Goal: Task Accomplishment & Management: Use online tool/utility

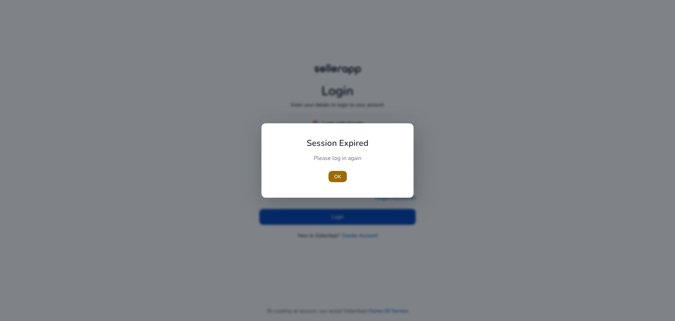
type input "**********"
click at [340, 181] on span "button" at bounding box center [337, 176] width 18 height 17
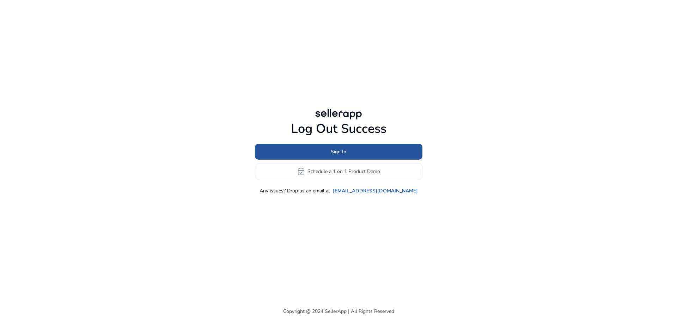
click at [390, 149] on span at bounding box center [339, 151] width 168 height 17
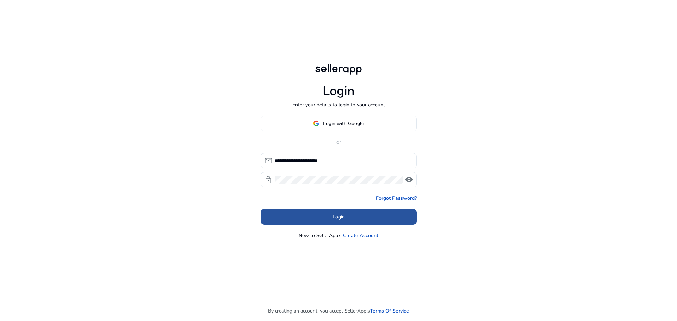
click at [383, 214] on span at bounding box center [339, 217] width 156 height 17
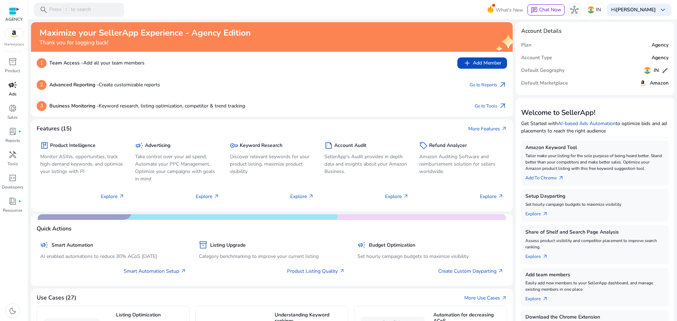
click at [6, 90] on div "campaign" at bounding box center [13, 84] width 20 height 11
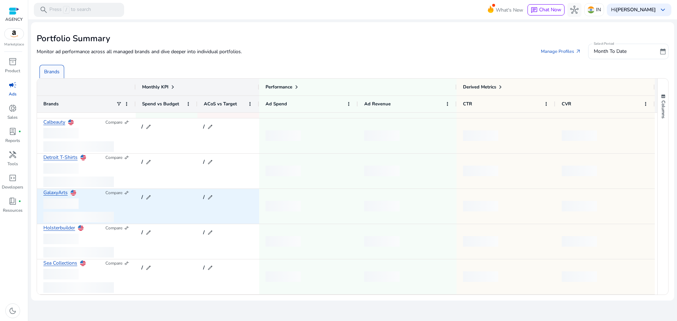
scroll to position [100, 0]
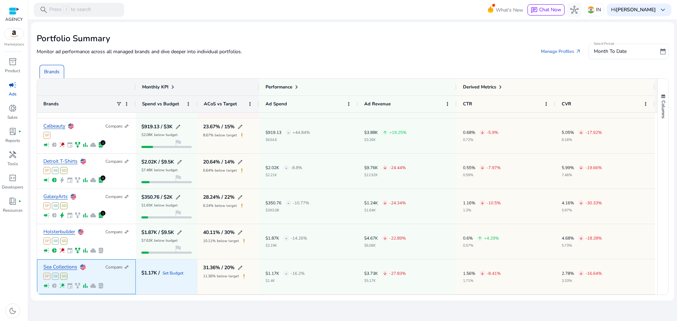
click at [70, 268] on link "Sea Collections" at bounding box center [60, 267] width 34 height 5
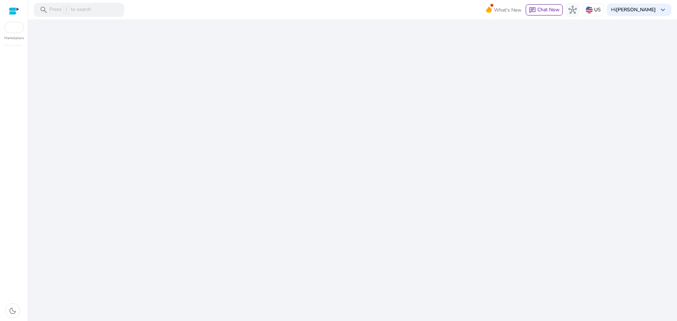
click at [70, 265] on div "We are getting things ready for you..." at bounding box center [353, 170] width 644 height 302
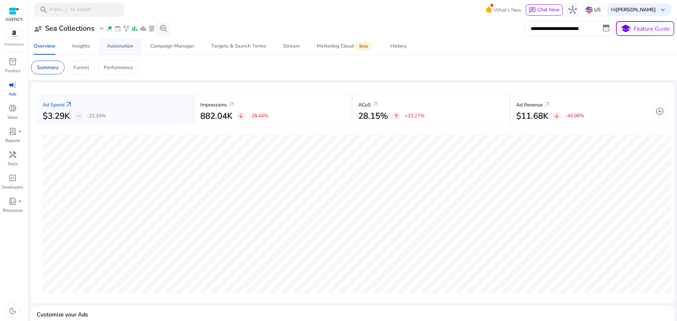
click at [122, 47] on div "Automation" at bounding box center [120, 46] width 26 height 5
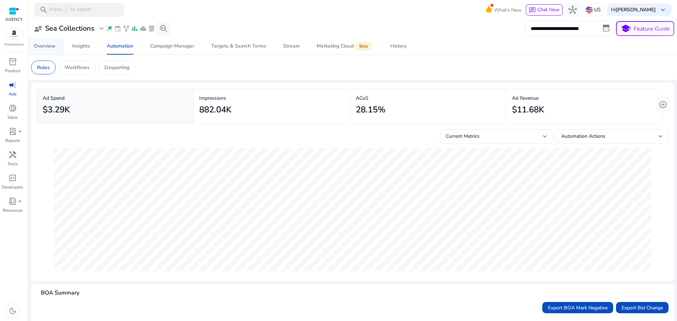
click at [45, 39] on span "Overview" at bounding box center [45, 46] width 22 height 17
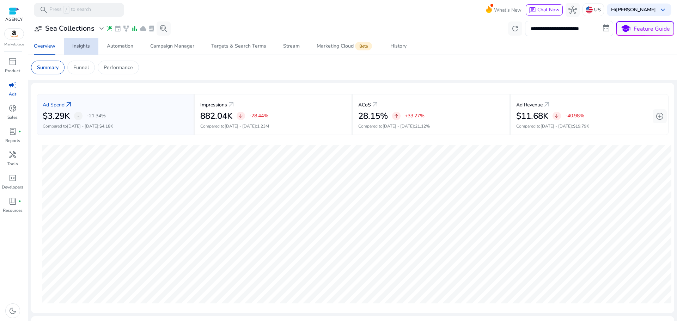
click at [78, 44] on div "Insights" at bounding box center [81, 46] width 18 height 5
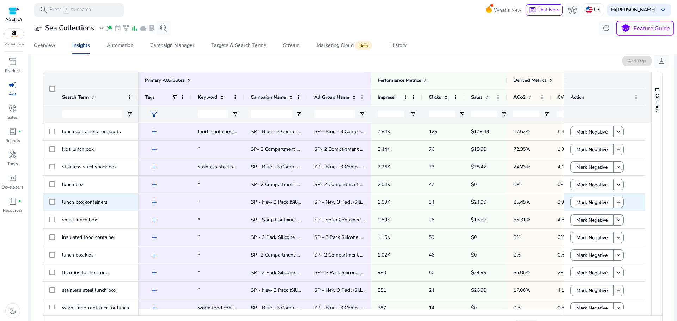
scroll to position [133, 0]
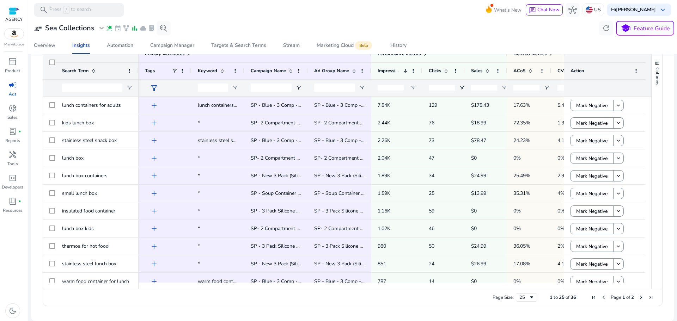
drag, startPoint x: 397, startPoint y: 290, endPoint x: 501, endPoint y: 289, distance: 103.7
click at [508, 288] on div "Drag here to set row groups Drag here to set column labels Primary Attributes S…" at bounding box center [353, 175] width 620 height 261
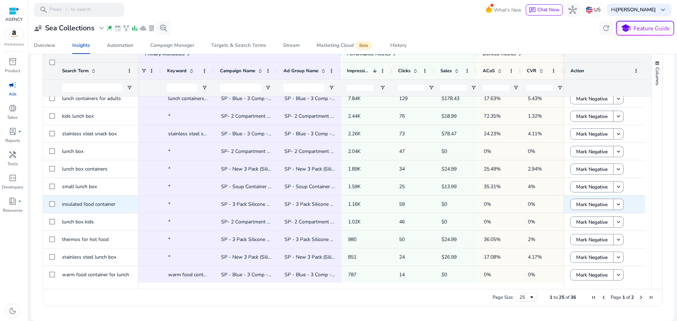
scroll to position [0, 0]
